Goal: Task Accomplishment & Management: Use online tool/utility

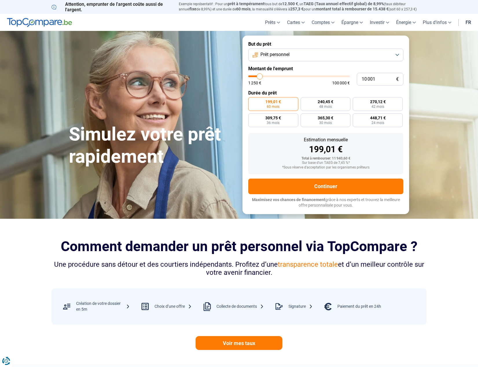
click at [400, 55] on button "Prêt personnel" at bounding box center [325, 55] width 155 height 13
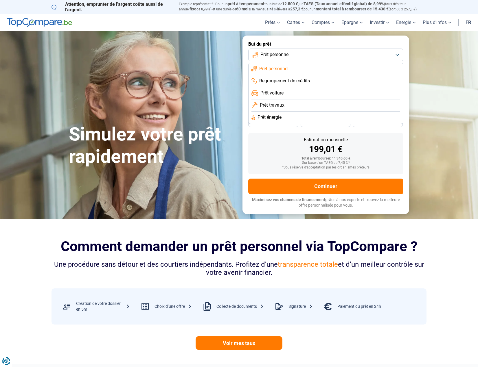
click at [281, 93] on span "Prêt voiture" at bounding box center [271, 93] width 23 height 6
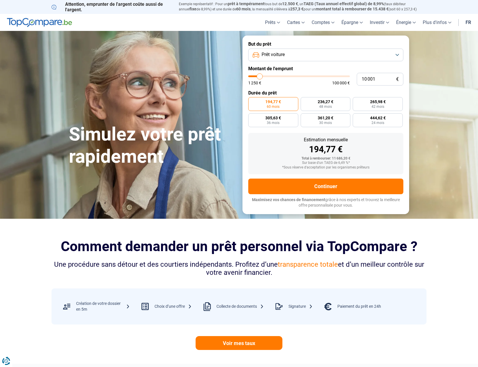
type input "11 000"
type input "11000"
type input "13 250"
type input "13250"
type input "15 500"
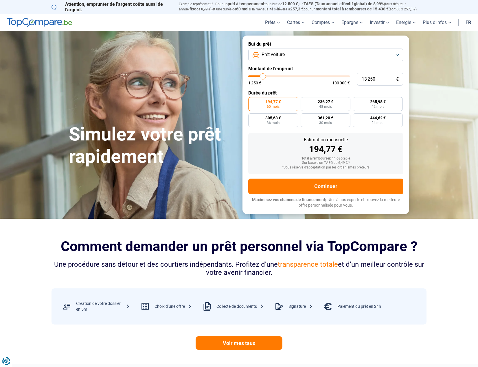
type input "15500"
type input "17 250"
type input "17250"
type input "19 250"
type input "19250"
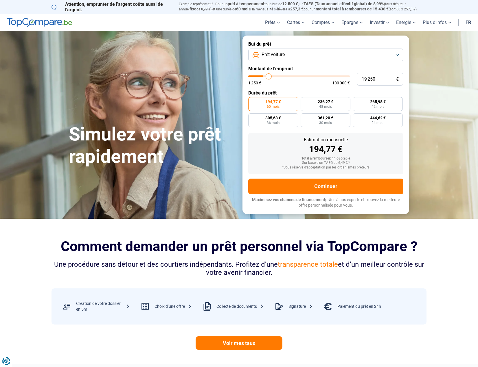
type input "20 750"
type input "20750"
type input "22 000"
type input "22000"
type input "22 250"
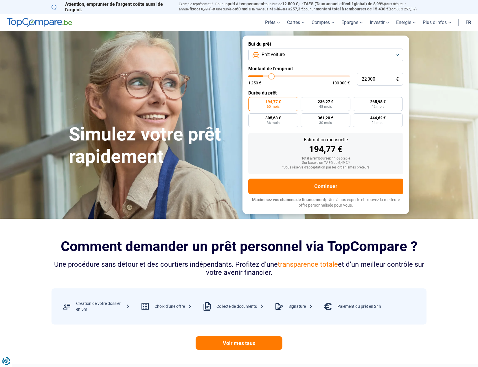
type input "22250"
type input "22 500"
type input "22500"
type input "23 500"
type input "23500"
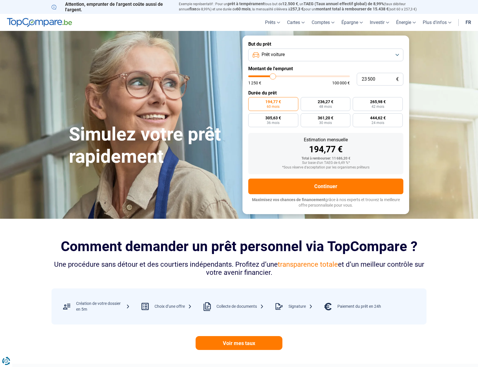
type input "25 000"
type input "25000"
type input "27 500"
type input "27500"
type input "30 000"
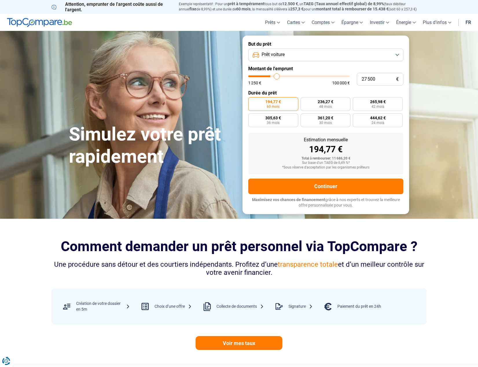
type input "30000"
type input "31 750"
type input "31750"
type input "33 000"
type input "33000"
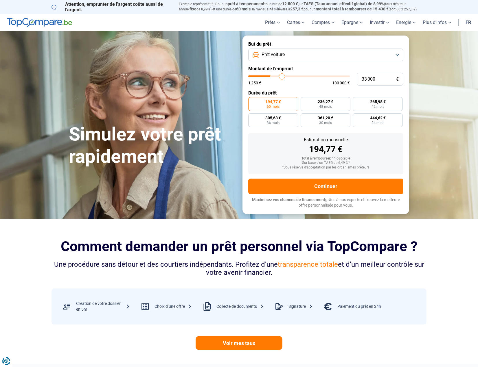
type input "34 750"
type input "34750"
type input "37 250"
type input "37250"
type input "41 000"
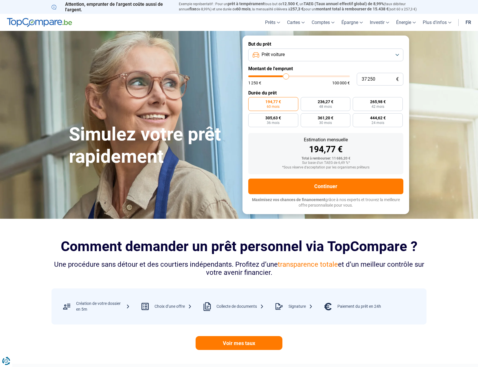
type input "41000"
type input "42 750"
type input "42750"
type input "43 500"
type input "43500"
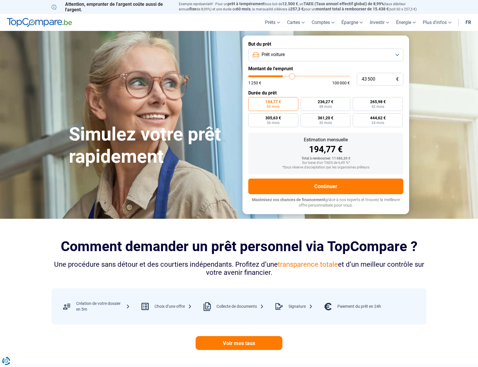
type input "44 500"
type input "44500"
type input "46 000"
type input "46000"
type input "46 250"
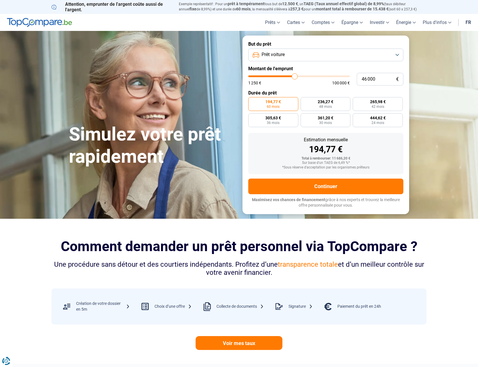
type input "46250"
type input "47 500"
type input "47500"
type input "48 000"
type input "48000"
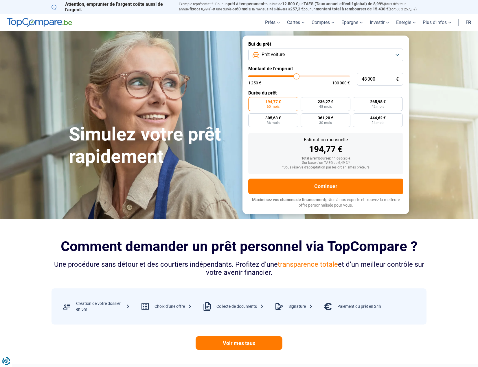
type input "48 250"
type input "48250"
type input "48 000"
type input "48000"
type input "47 500"
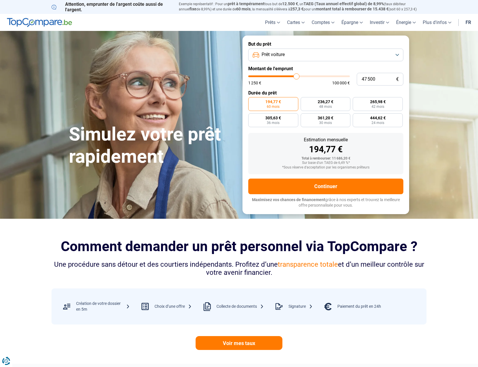
type input "47500"
type input "46 500"
type input "46500"
type input "45 750"
type input "45750"
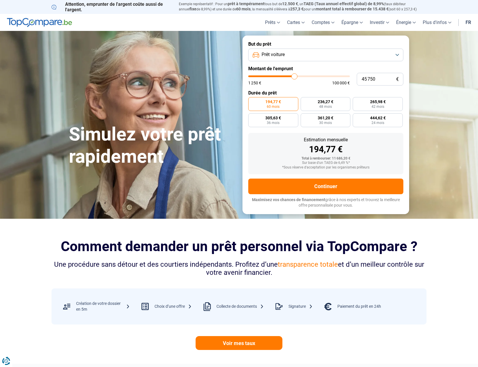
type input "45 250"
type input "45250"
type input "44 500"
type input "44500"
type input "44 250"
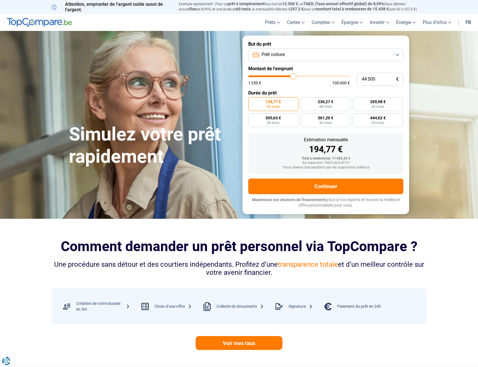
type input "44250"
type input "43 500"
type input "43500"
type input "43 250"
type input "43250"
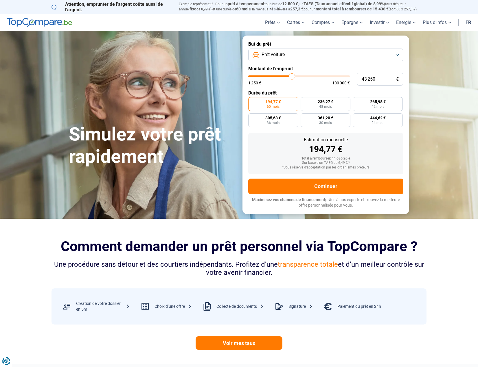
type input "43 000"
type input "43000"
type input "42 750"
type input "42750"
type input "42 250"
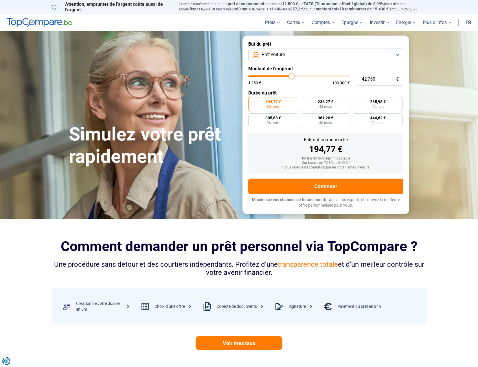
type input "42250"
type input "41 750"
type input "41750"
type input "41 500"
type input "41500"
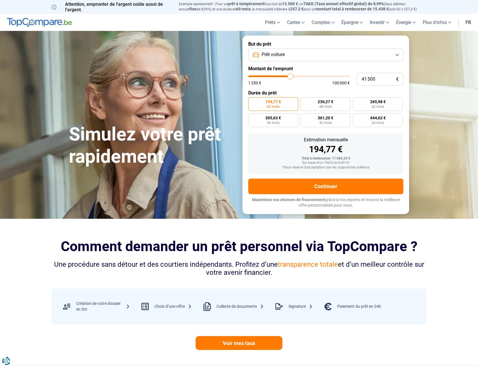
type input "40 750"
type input "40750"
type input "40 500"
type input "40500"
type input "39 250"
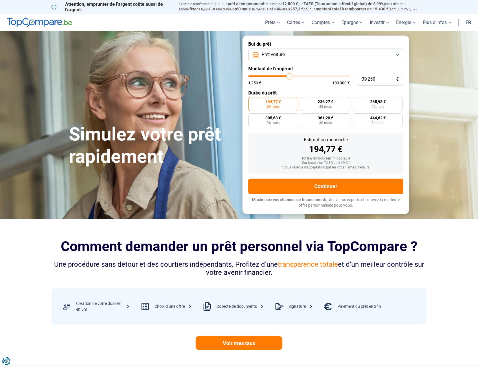
type input "39250"
type input "38 500"
type input "38500"
type input "38 000"
type input "38000"
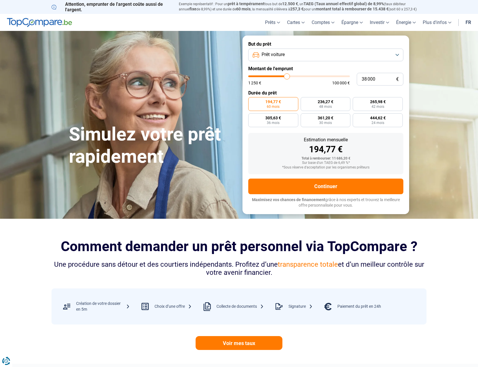
type input "37 500"
type input "37500"
type input "37 250"
type input "37250"
type input "37 000"
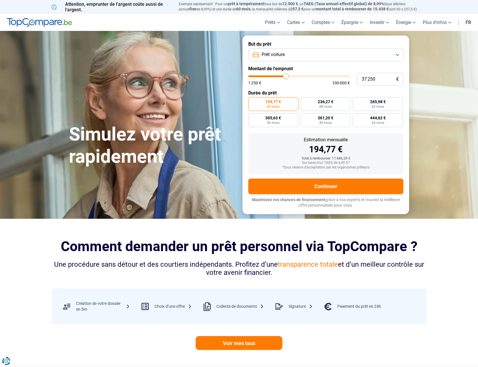
type input "37000"
type input "36 000"
type input "36000"
type input "35 750"
type input "35750"
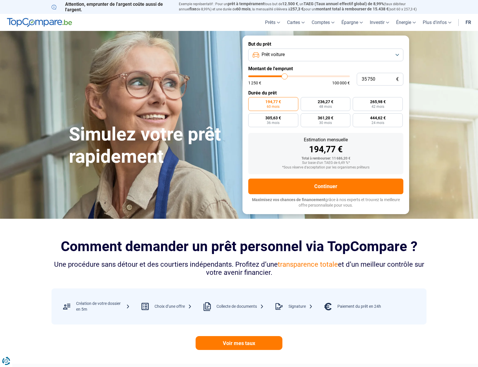
type input "34 750"
type input "34750"
type input "34 500"
type input "34500"
type input "34 250"
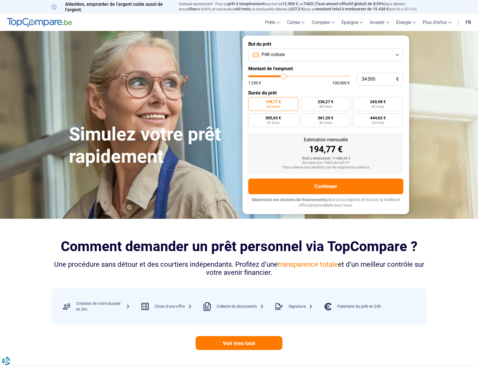
type input "34250"
type input "34 000"
type input "34000"
type input "33 250"
type input "33250"
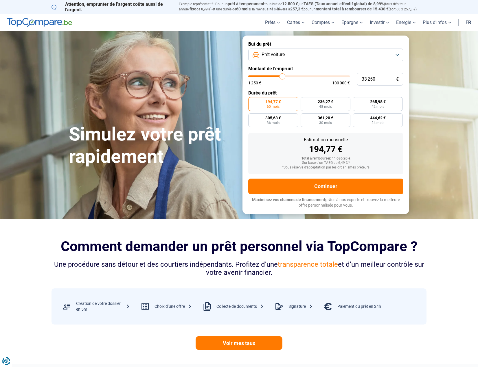
type input "33 000"
type input "33000"
type input "32 500"
type input "32500"
type input "33 000"
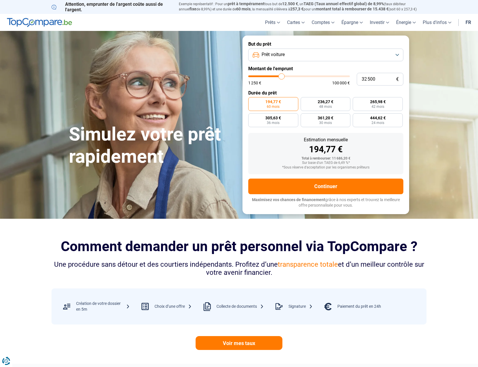
type input "33000"
type input "33 250"
type input "33250"
type input "33 500"
type input "33500"
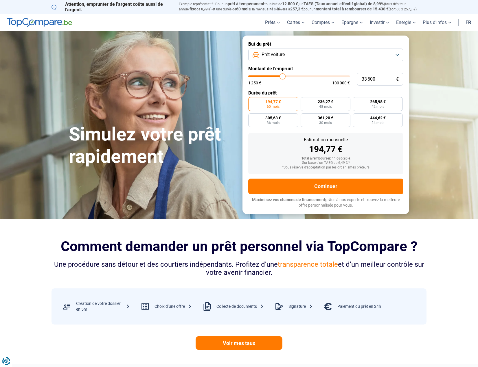
type input "32 750"
type input "32750"
type input "32 000"
type input "32000"
type input "31 250"
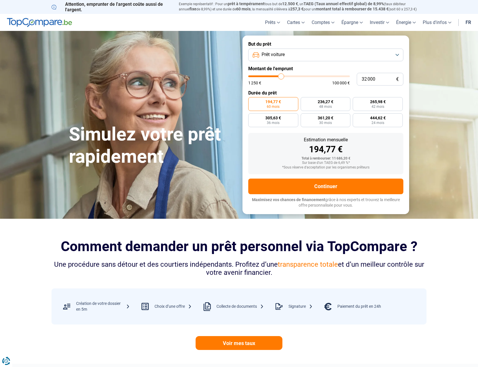
type input "31250"
type input "30 500"
type input "30500"
type input "29 500"
type input "29500"
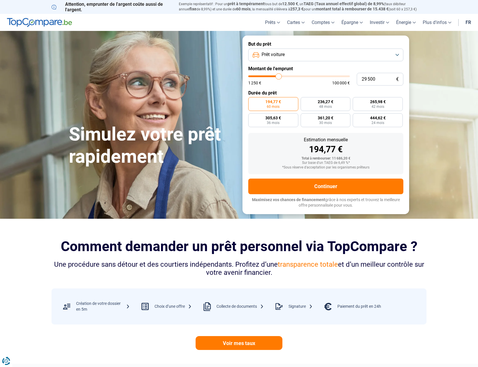
type input "28 750"
type input "28750"
type input "28 500"
type input "28500"
type input "28 250"
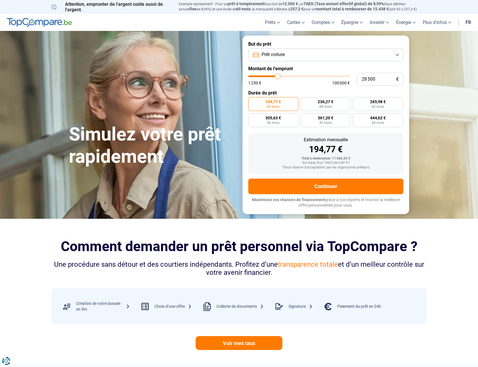
type input "28250"
type input "27 500"
type input "27500"
type input "26 750"
type input "26750"
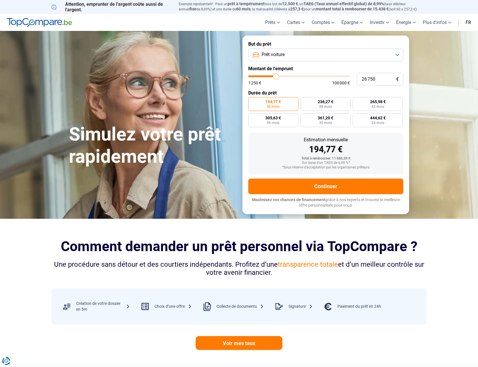
type input "26 500"
type input "26500"
type input "26 000"
type input "26000"
type input "25 500"
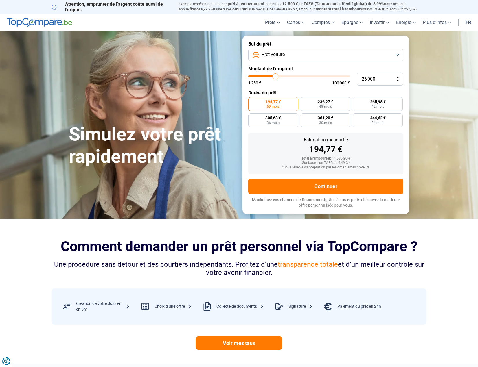
type input "25500"
type input "24 500"
type input "24500"
type input "24 250"
type input "24250"
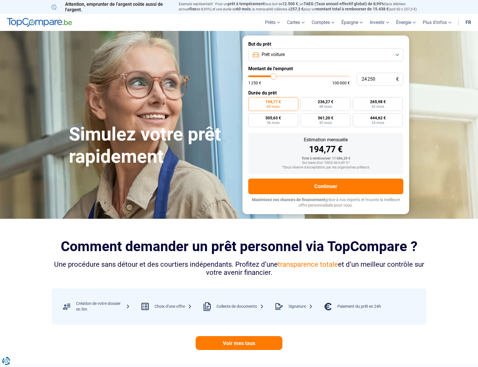
type input "24 000"
type input "24000"
type input "23 750"
type input "23750"
type input "23 500"
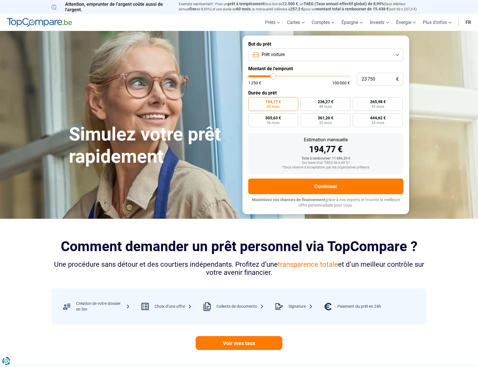
type input "23500"
type input "23 000"
type input "23000"
type input "22 500"
type input "22500"
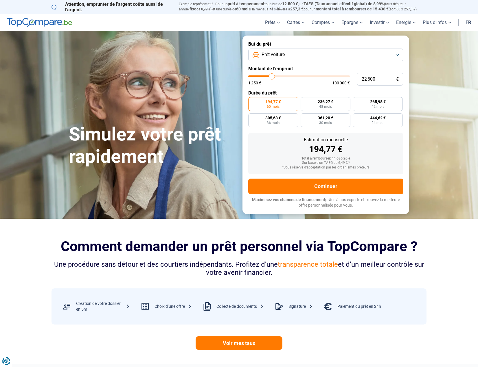
type input "22 000"
type input "22000"
type input "21 500"
type input "21500"
type input "21 000"
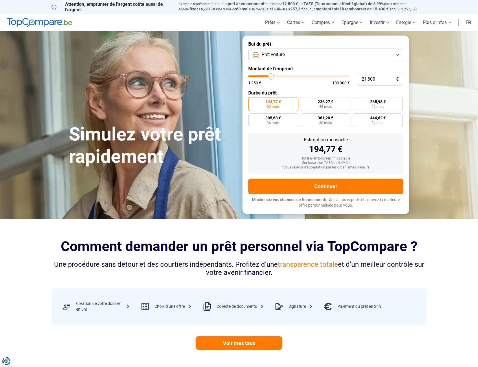
type input "21000"
type input "20 750"
type input "20750"
type input "20 500"
type input "20500"
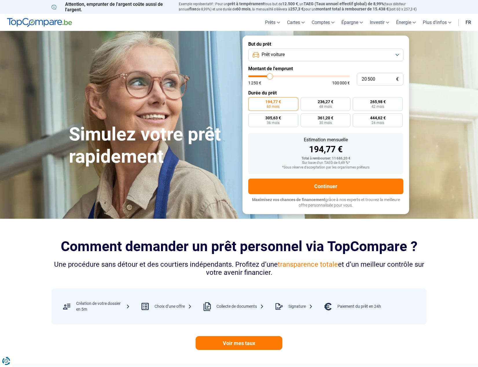
type input "20 000"
type input "20000"
type input "19 500"
type input "19500"
type input "19 250"
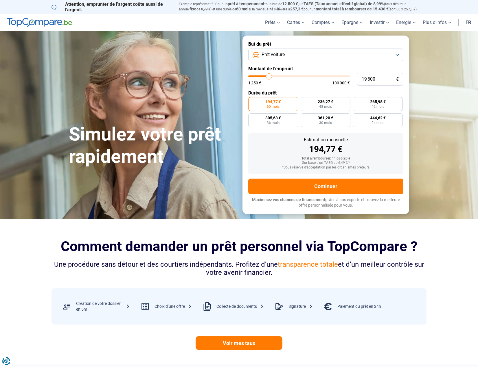
type input "19250"
type input "18 750"
type input "18750"
type input "18 250"
type input "18250"
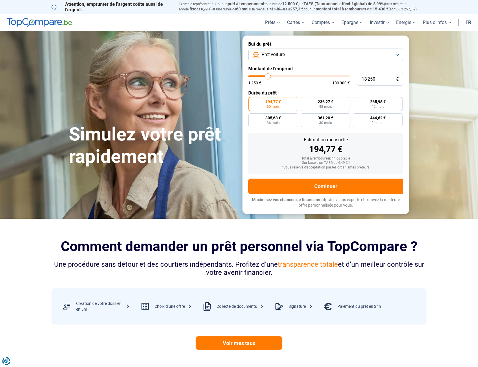
type input "18 500"
type input "18500"
type input "19 250"
type input "19250"
type input "19 500"
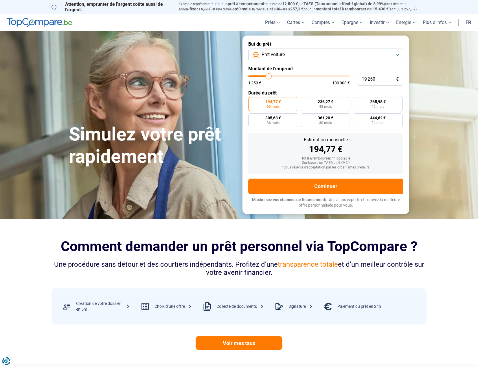
type input "19500"
type input "19 750"
type input "19750"
type input "19 500"
type input "19500"
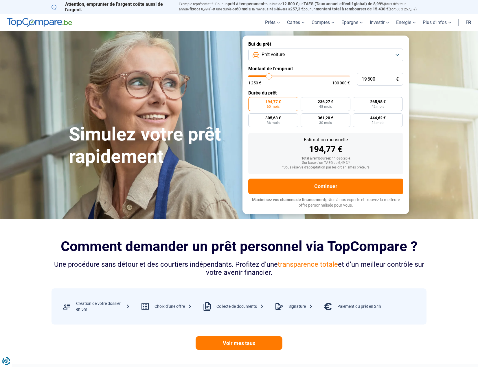
type input "19 250"
type input "19250"
type input "18 750"
type input "18750"
type input "18 250"
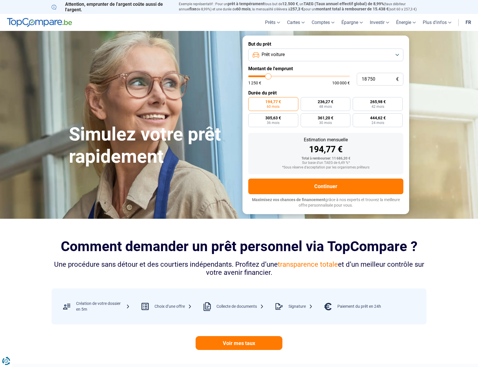
type input "18250"
type input "18 000"
type input "18000"
type input "18 250"
type input "18250"
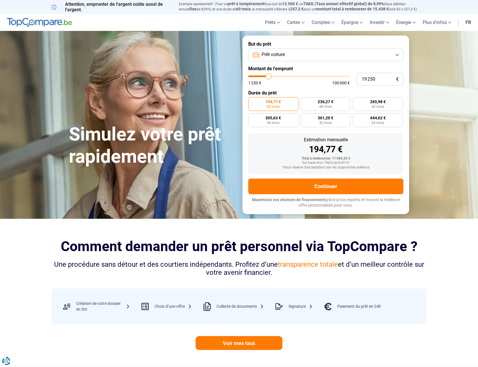
drag, startPoint x: 263, startPoint y: 77, endPoint x: 269, endPoint y: 76, distance: 6.0
click at [269, 76] on input "range" at bounding box center [299, 77] width 102 height 2
click at [397, 54] on button "Prêt voiture" at bounding box center [325, 55] width 155 height 13
